Goal: Navigation & Orientation: Understand site structure

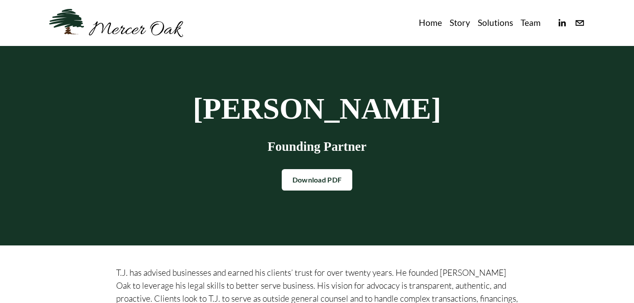
click at [494, 22] on link "Solutions" at bounding box center [495, 23] width 35 height 15
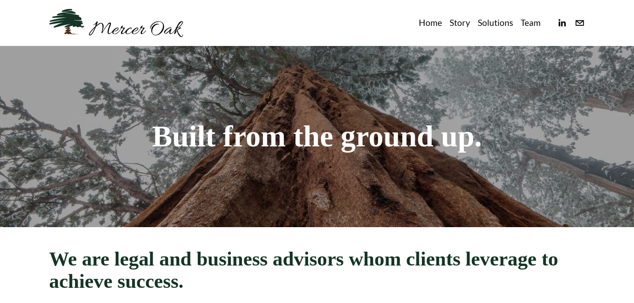
click at [433, 22] on link "Home" at bounding box center [430, 23] width 23 height 15
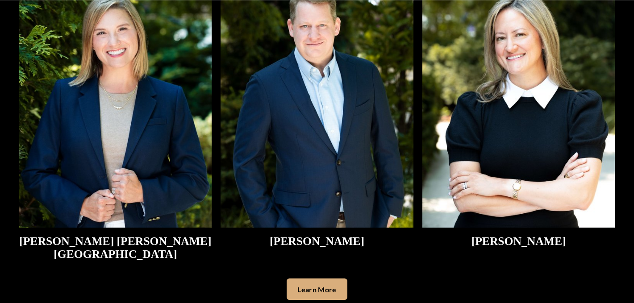
scroll to position [1991, 0]
